Goal: Information Seeking & Learning: Learn about a topic

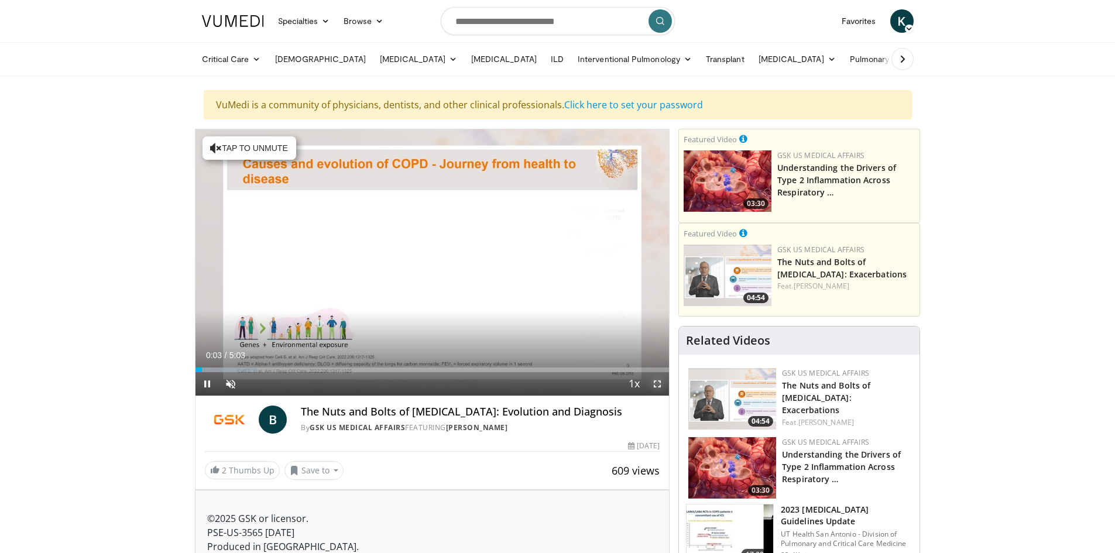
click at [660, 381] on span "Video Player" at bounding box center [657, 383] width 23 height 23
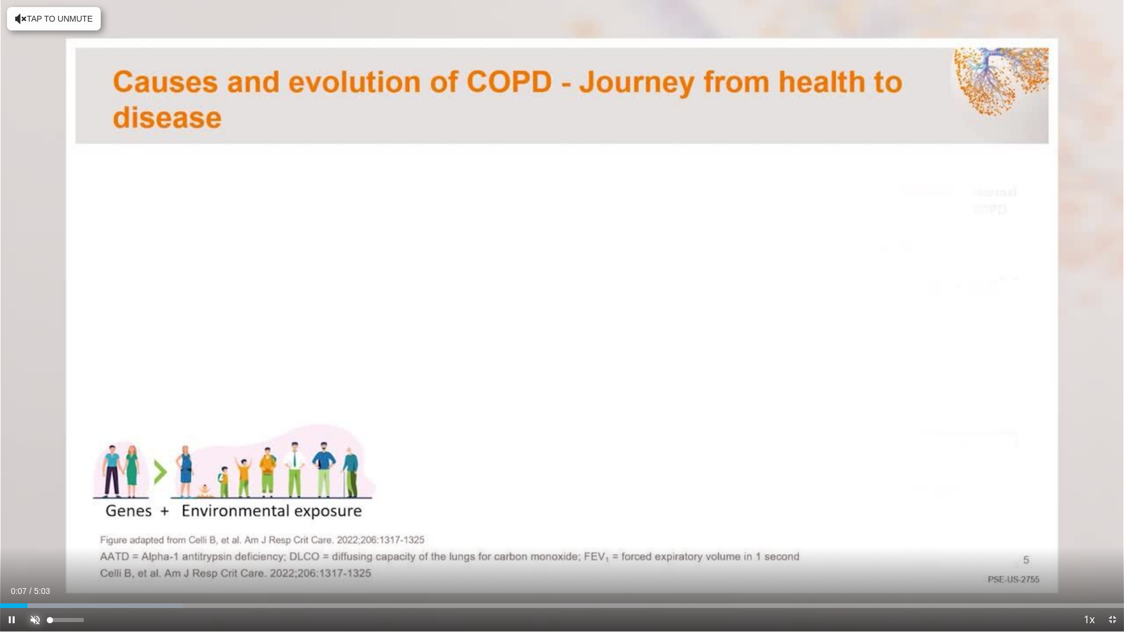
click at [33, 553] on span "Video Player" at bounding box center [34, 619] width 23 height 23
